Goal: Find specific page/section: Find specific page/section

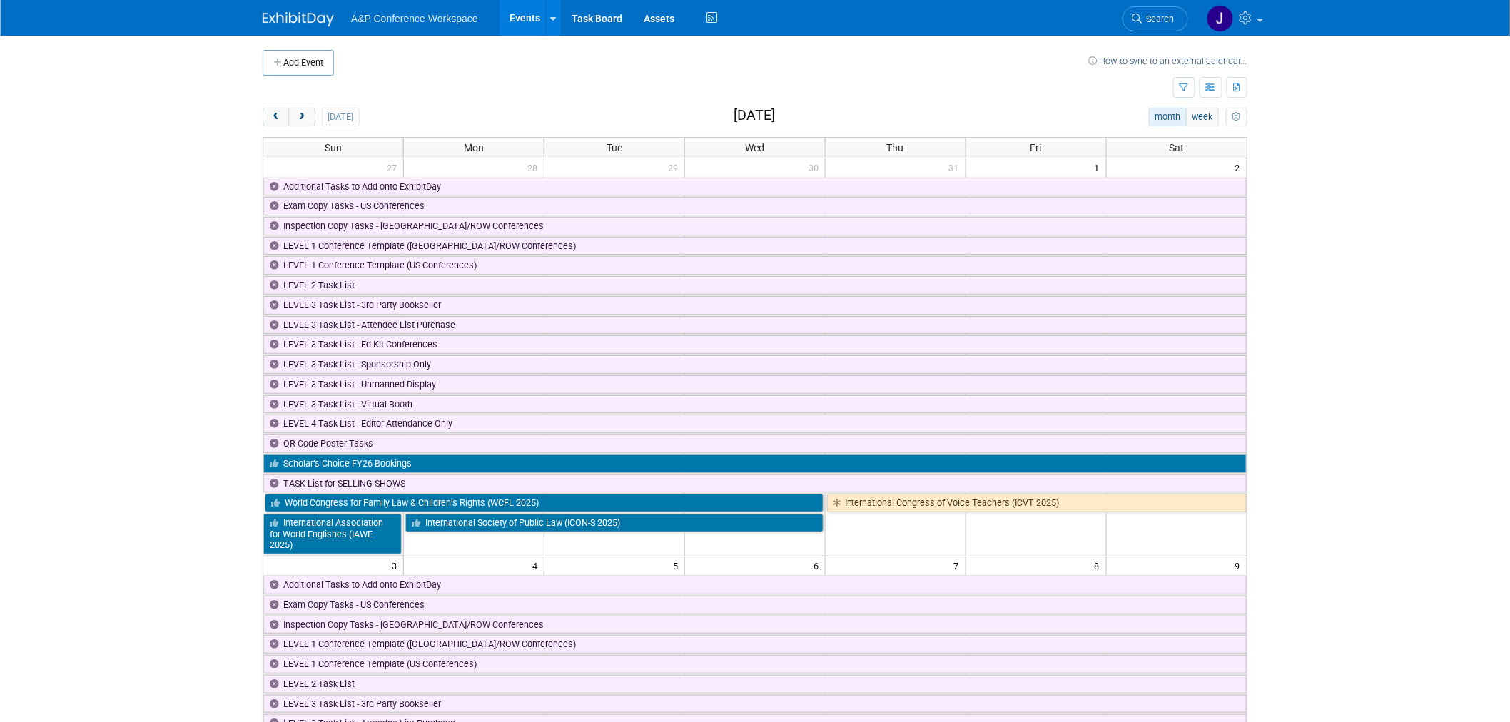
click at [1147, 15] on span "Search" at bounding box center [1158, 19] width 33 height 11
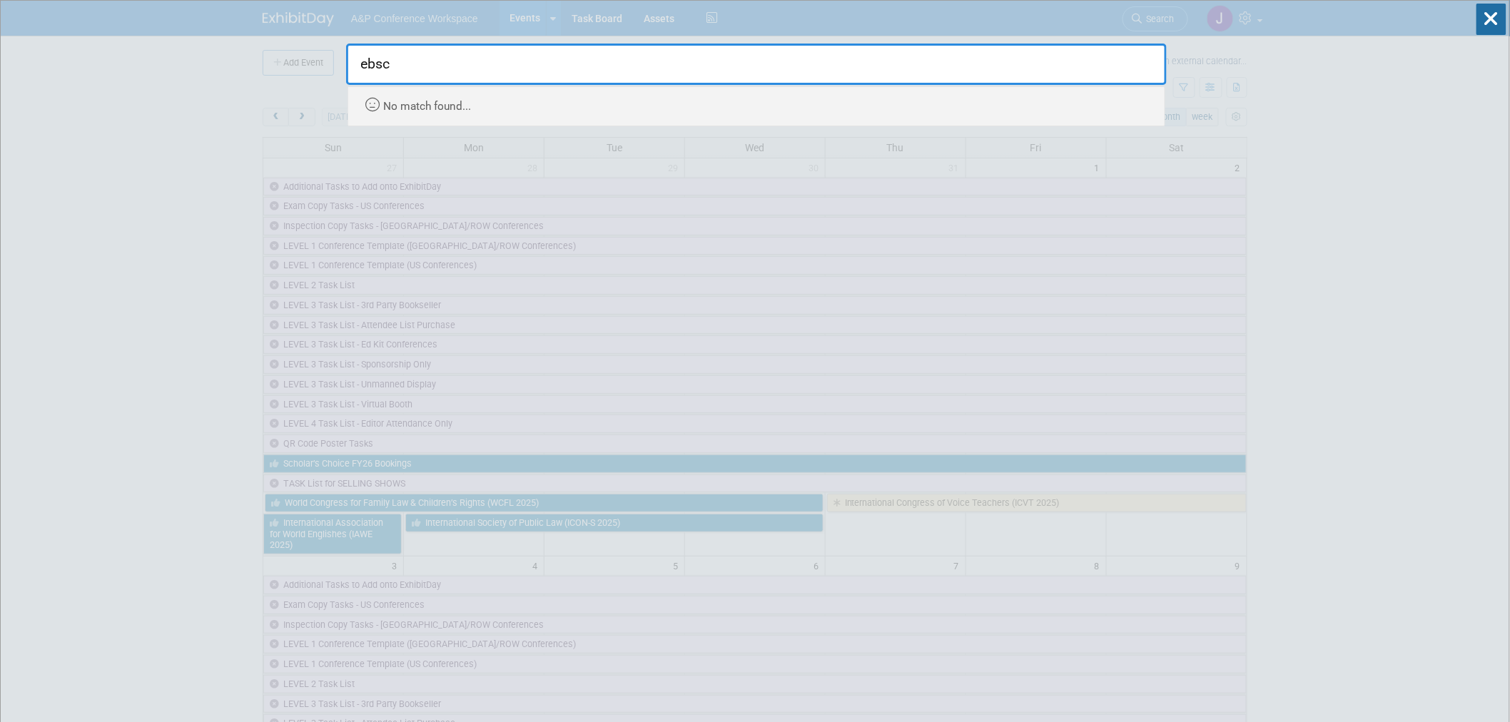
type input "ebsco"
drag, startPoint x: 407, startPoint y: 55, endPoint x: 300, endPoint y: 51, distance: 106.4
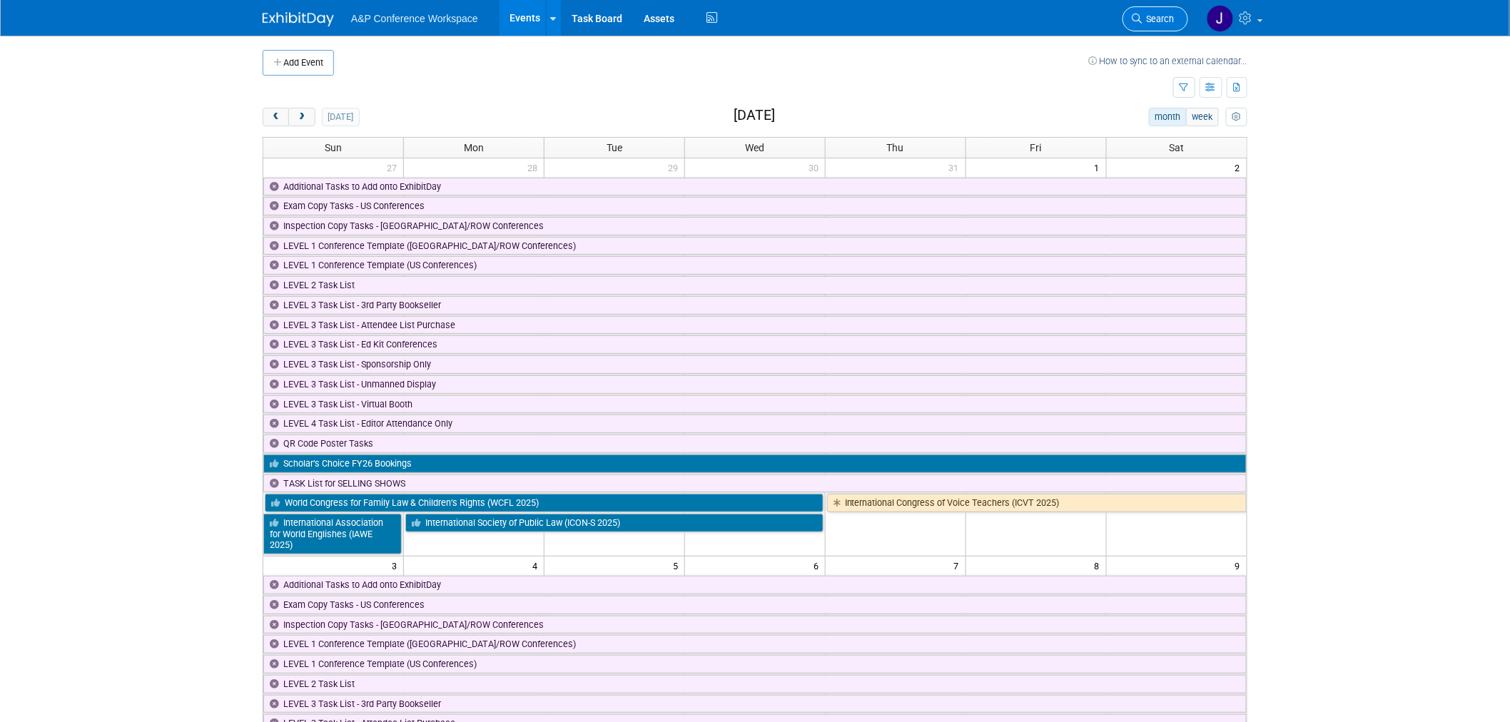
click at [1136, 9] on link "Search" at bounding box center [1155, 18] width 66 height 25
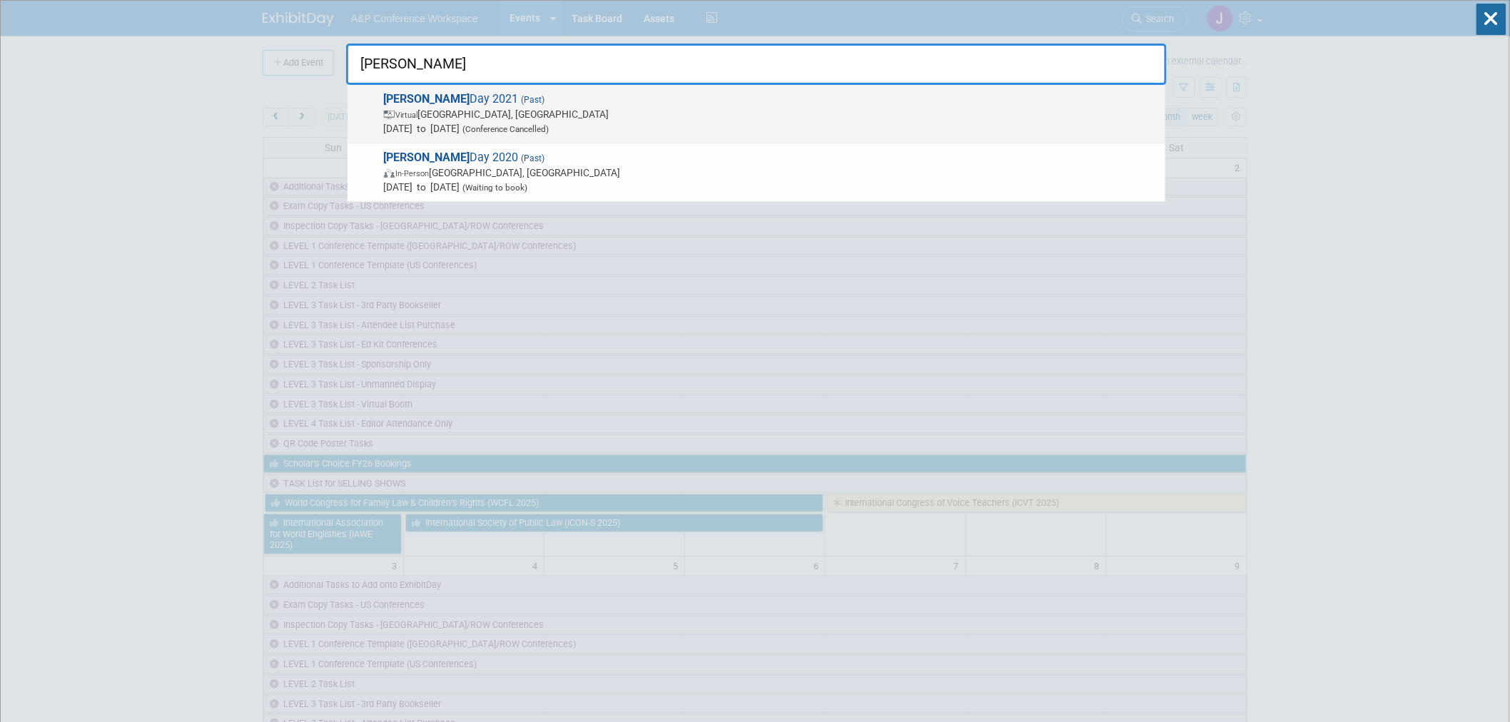
type input "[PERSON_NAME]"
click at [524, 111] on span "Virtual [GEOGRAPHIC_DATA], [GEOGRAPHIC_DATA]" at bounding box center [771, 114] width 774 height 14
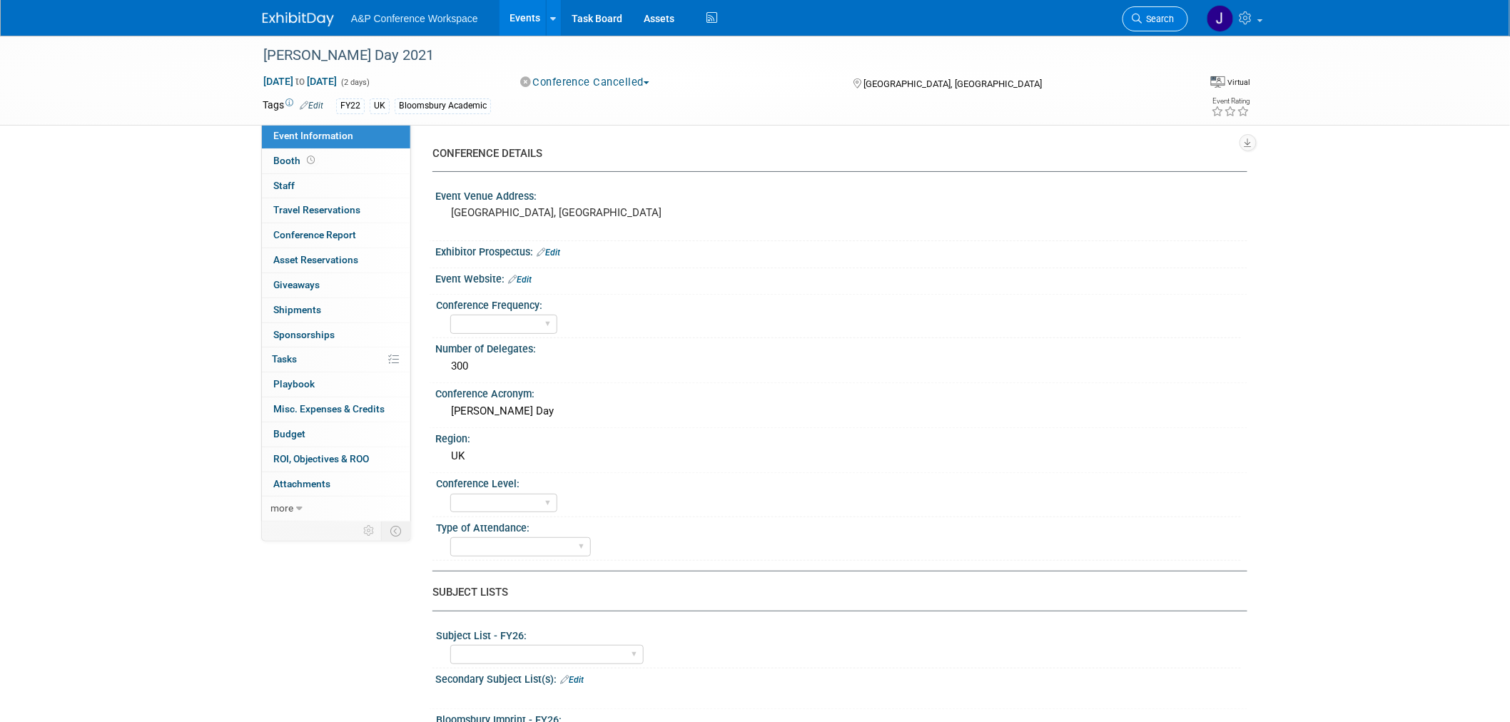
click at [1154, 14] on span "Search" at bounding box center [1158, 19] width 33 height 11
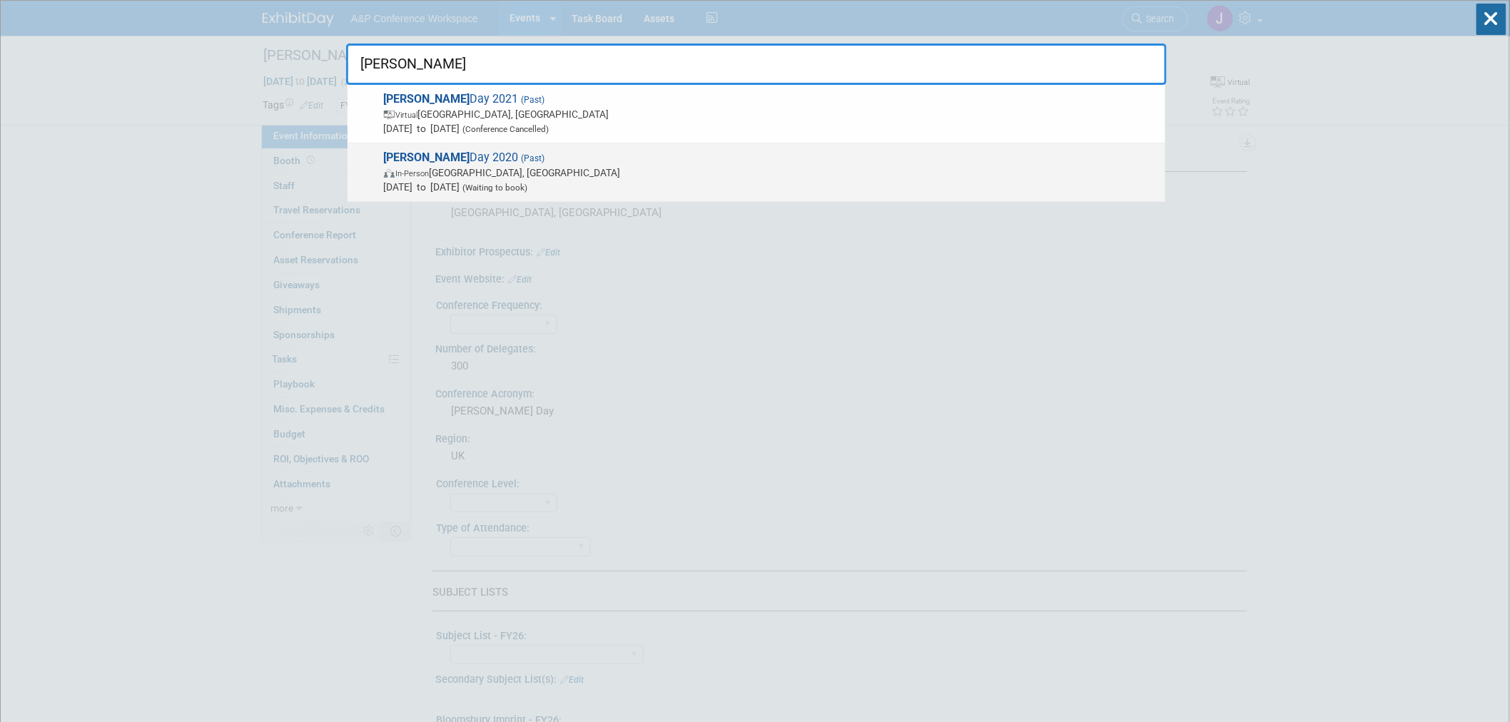
type input "[PERSON_NAME]"
click at [621, 168] on span "In-Person London, United Kingdom" at bounding box center [771, 173] width 774 height 14
